Goal: Transaction & Acquisition: Obtain resource

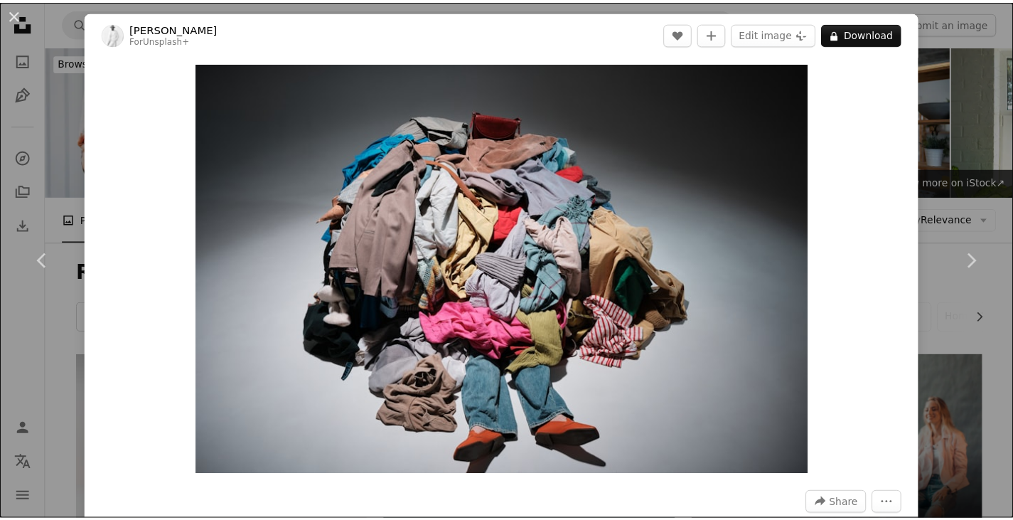
scroll to position [569, 0]
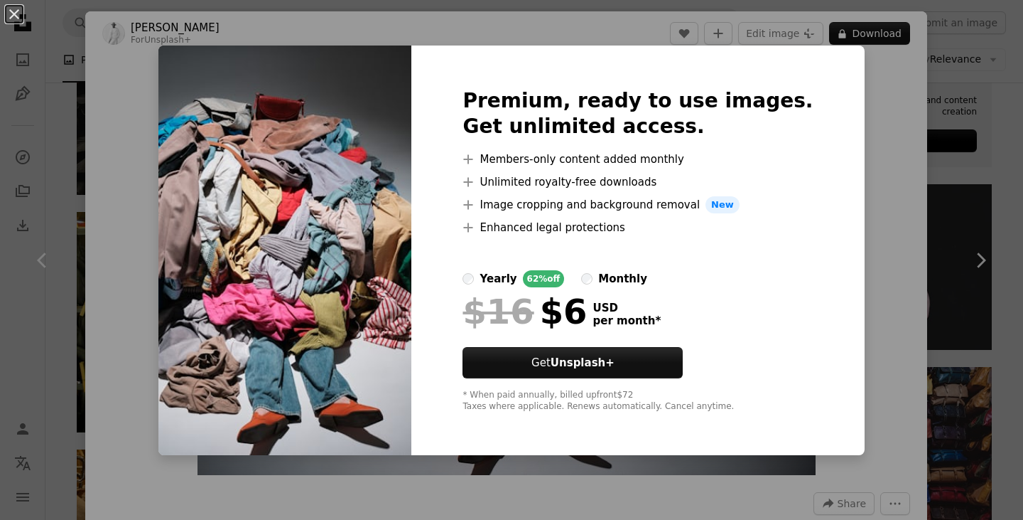
click at [851, 131] on div "An X shape Premium, ready to use images. Get unlimited access. A plus sign Memb…" at bounding box center [511, 260] width 1023 height 520
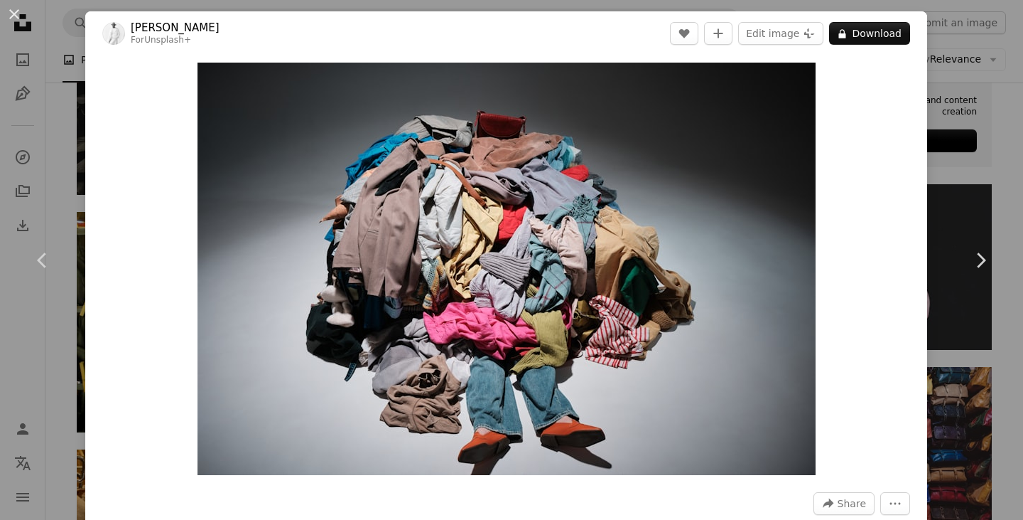
click at [12, 17] on button "An X shape" at bounding box center [14, 14] width 17 height 17
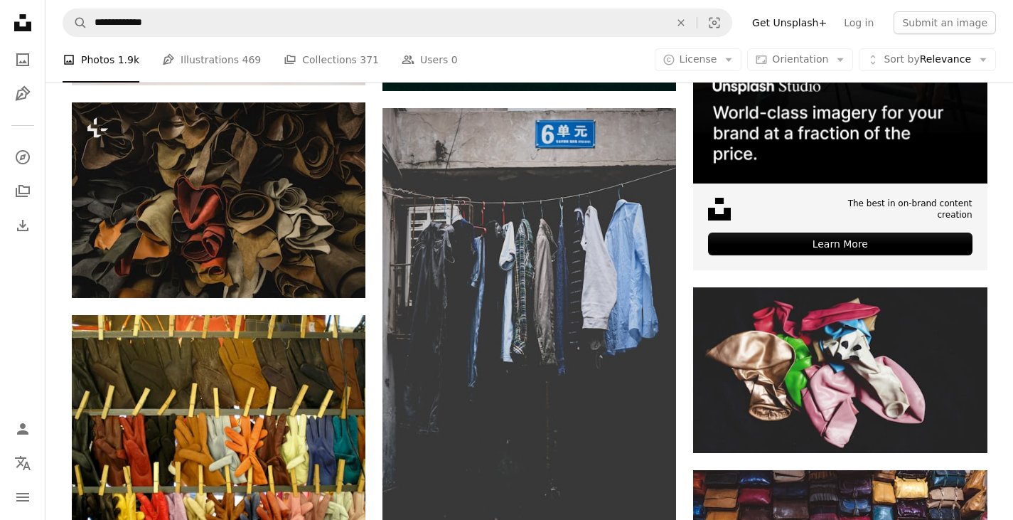
scroll to position [498, 0]
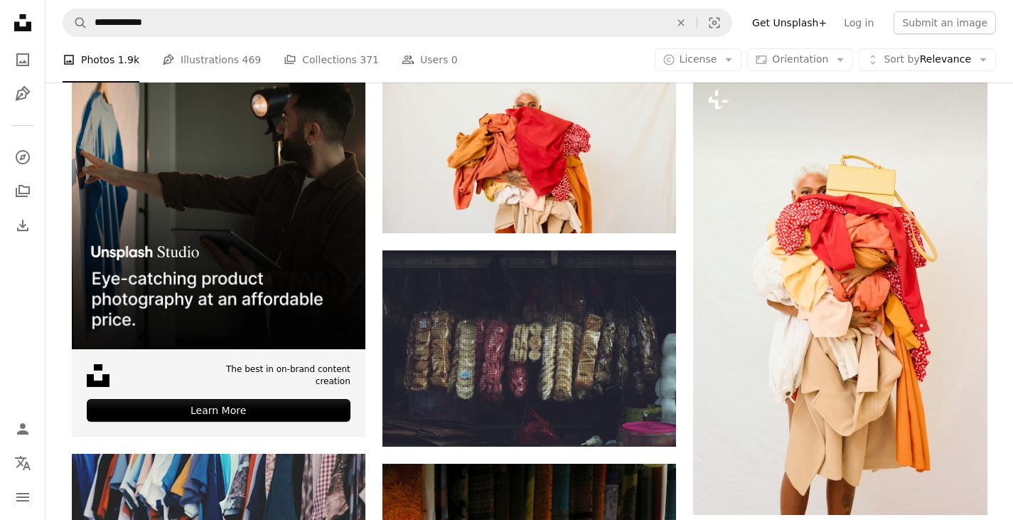
scroll to position [3504, 0]
